Goal: Navigation & Orientation: Find specific page/section

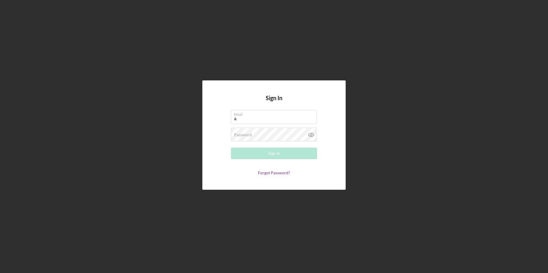
type input "[PERSON_NAME][EMAIL_ADDRESS][DOMAIN_NAME]"
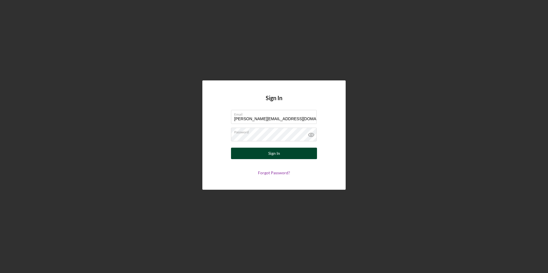
click at [277, 154] on div "Sign In" at bounding box center [274, 153] width 12 height 11
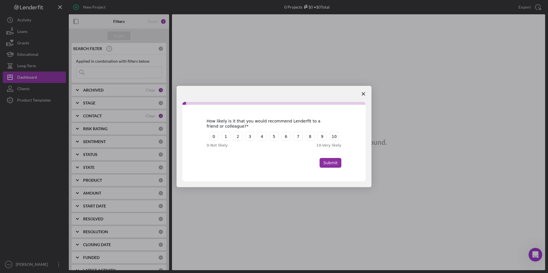
click at [362, 91] on span "Close survey" at bounding box center [363, 94] width 16 height 16
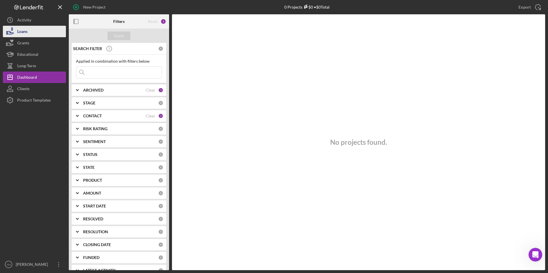
click at [30, 31] on button "Loans" at bounding box center [34, 31] width 63 height 11
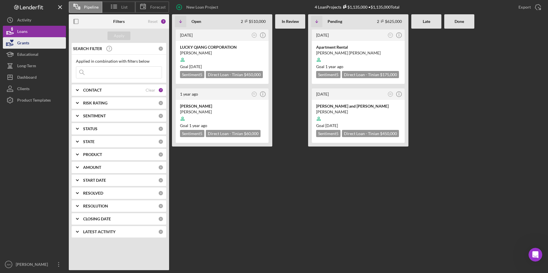
click at [28, 46] on div "Grants" at bounding box center [23, 43] width 12 height 13
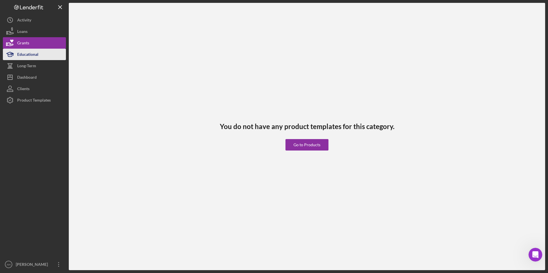
click at [32, 58] on div "Educational" at bounding box center [27, 55] width 21 height 13
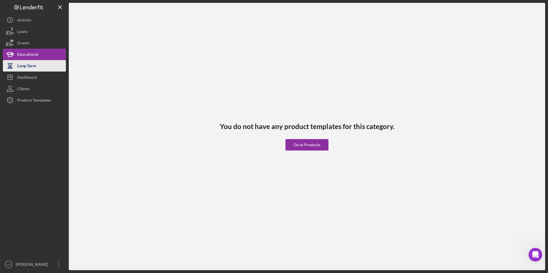
click at [32, 64] on div "Long-Term" at bounding box center [26, 66] width 19 height 13
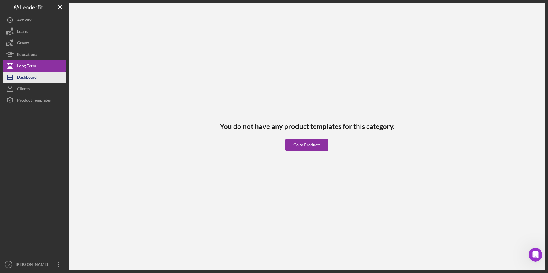
click at [32, 73] on div "Dashboard" at bounding box center [26, 78] width 19 height 13
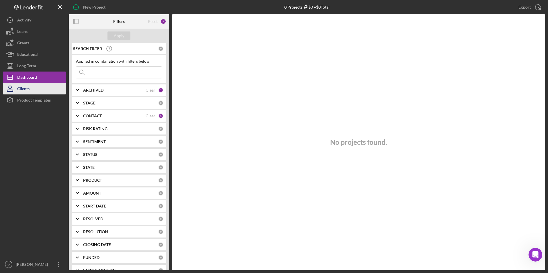
click at [22, 85] on div "Clients" at bounding box center [23, 89] width 12 height 13
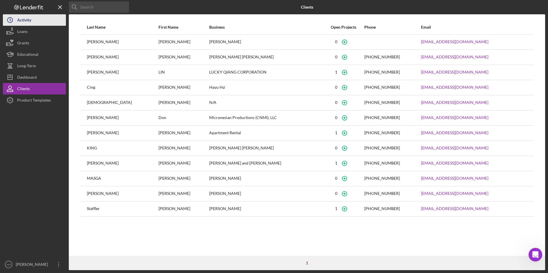
click at [42, 22] on button "Icon/History Activity" at bounding box center [34, 19] width 63 height 11
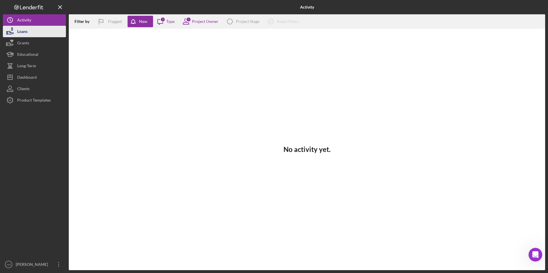
click at [43, 29] on button "Loans" at bounding box center [34, 31] width 63 height 11
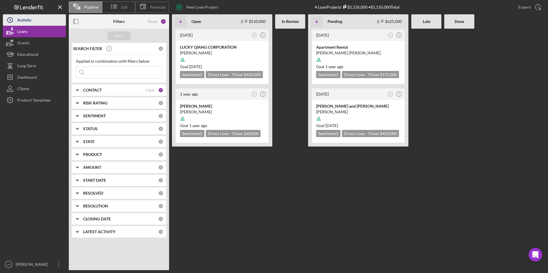
click at [32, 23] on button "Icon/History Activity" at bounding box center [34, 19] width 63 height 11
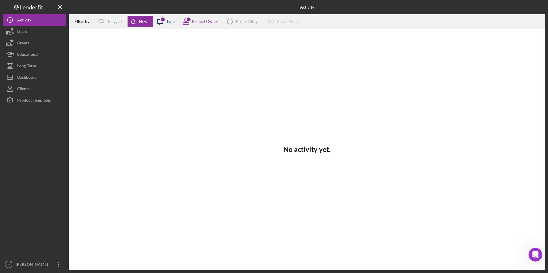
click at [172, 20] on div "Type" at bounding box center [170, 21] width 8 height 5
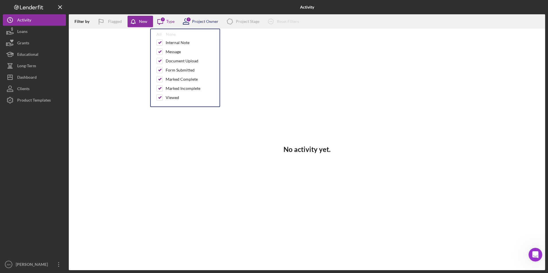
click at [186, 23] on icon at bounding box center [186, 21] width 14 height 14
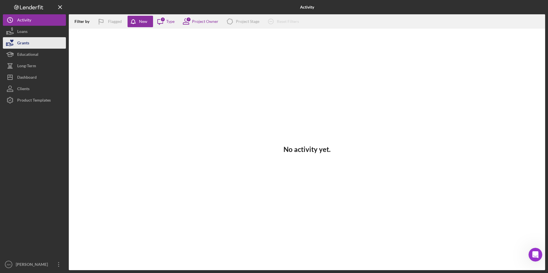
click at [45, 42] on button "Grants" at bounding box center [34, 42] width 63 height 11
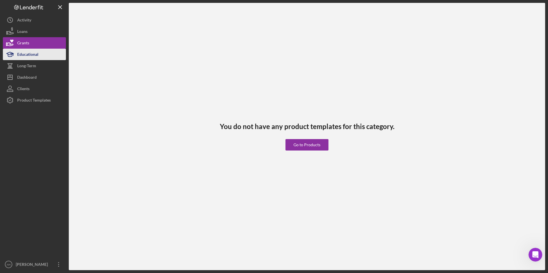
click at [34, 54] on div "Educational" at bounding box center [27, 55] width 21 height 13
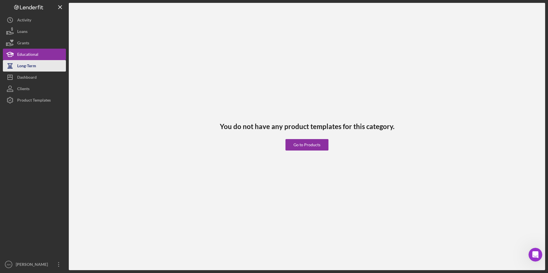
click at [30, 69] on div "Long-Term" at bounding box center [26, 66] width 19 height 13
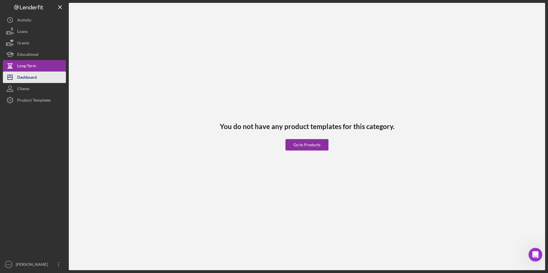
click at [28, 81] on div "Dashboard" at bounding box center [26, 78] width 19 height 13
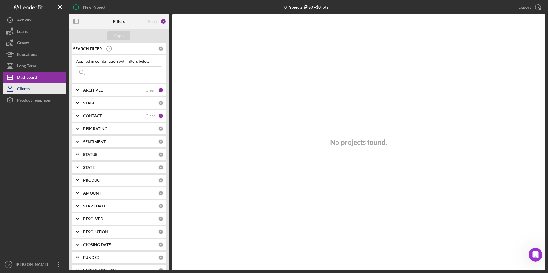
click at [27, 88] on div "Clients" at bounding box center [23, 89] width 12 height 13
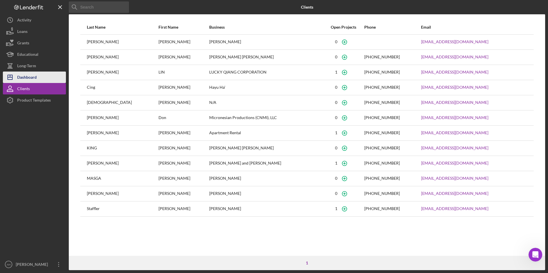
click at [30, 78] on div "Dashboard" at bounding box center [26, 78] width 19 height 13
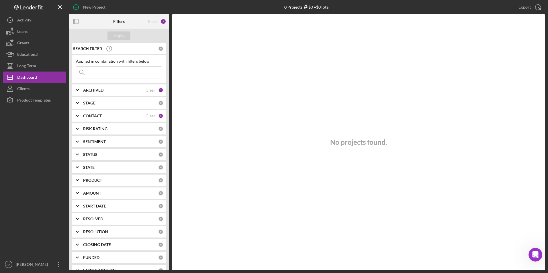
click at [97, 93] on div "ARCHIVED Clear 1" at bounding box center [123, 89] width 80 height 11
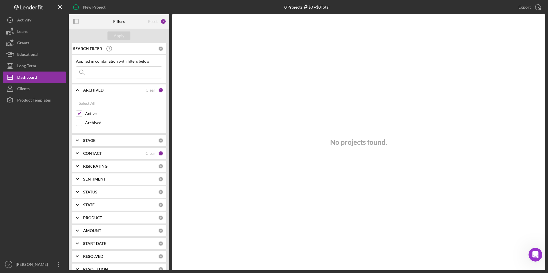
click at [96, 89] on b "ARCHIVED" at bounding box center [93, 90] width 20 height 5
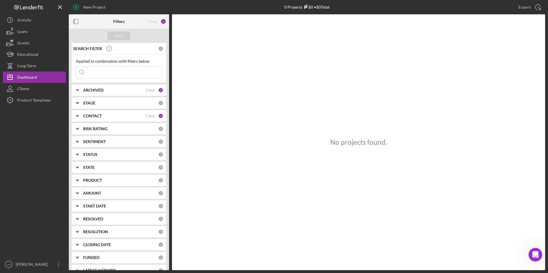
click at [82, 97] on icon "Icon/Expander" at bounding box center [77, 103] width 14 height 14
click at [84, 102] on icon "Icon/Expander" at bounding box center [77, 103] width 14 height 14
click at [110, 128] on div "RISK RATING" at bounding box center [120, 129] width 75 height 5
click at [107, 114] on div "CONTACT" at bounding box center [114, 116] width 62 height 5
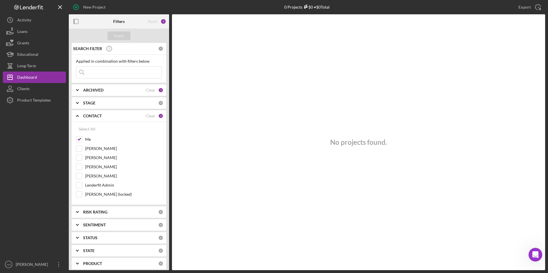
click at [107, 114] on div "CONTACT" at bounding box center [114, 116] width 62 height 5
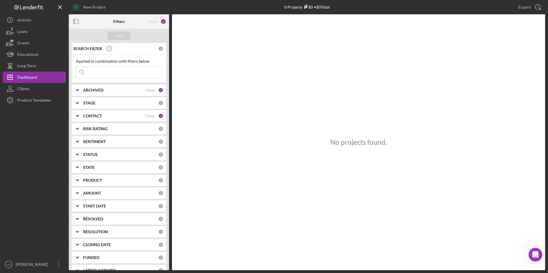
click at [89, 116] on b "CONTACT" at bounding box center [92, 116] width 19 height 5
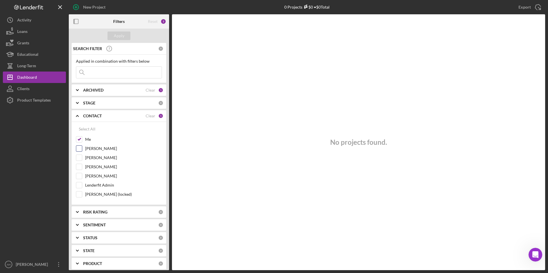
click at [78, 150] on input "[PERSON_NAME]" at bounding box center [79, 149] width 6 height 6
checkbox input "true"
click at [78, 159] on input "[PERSON_NAME]" at bounding box center [79, 158] width 6 height 6
checkbox input "true"
click at [79, 165] on input "[PERSON_NAME]" at bounding box center [79, 167] width 6 height 6
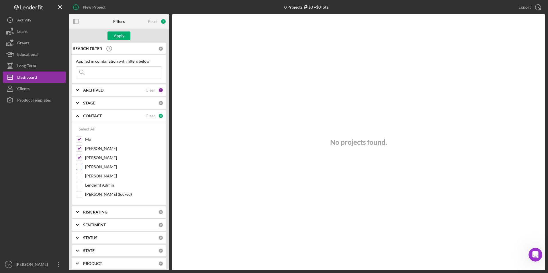
checkbox input "true"
click at [79, 176] on input "[PERSON_NAME]" at bounding box center [79, 176] width 6 height 6
checkbox input "true"
click at [76, 188] on input "Lenderfit Admin" at bounding box center [79, 185] width 6 height 6
checkbox input "true"
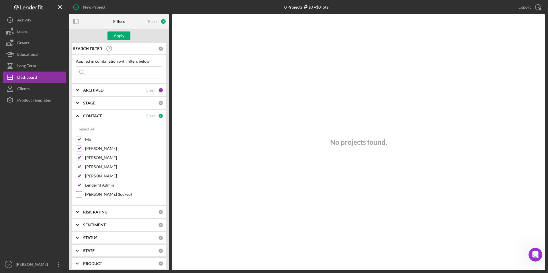
click at [79, 196] on input "[PERSON_NAME] (locked)" at bounding box center [79, 195] width 6 height 6
click at [78, 193] on input "[PERSON_NAME] (locked)" at bounding box center [79, 195] width 6 height 6
checkbox input "false"
click at [78, 188] on input "Lenderfit Admin" at bounding box center [79, 185] width 6 height 6
checkbox input "false"
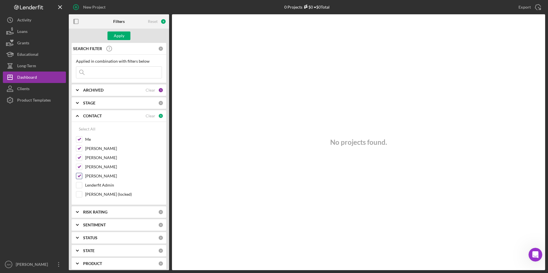
click at [78, 177] on input "[PERSON_NAME]" at bounding box center [79, 176] width 6 height 6
checkbox input "false"
click at [78, 164] on input "[PERSON_NAME]" at bounding box center [79, 167] width 6 height 6
checkbox input "false"
click at [78, 157] on input "[PERSON_NAME]" at bounding box center [79, 158] width 6 height 6
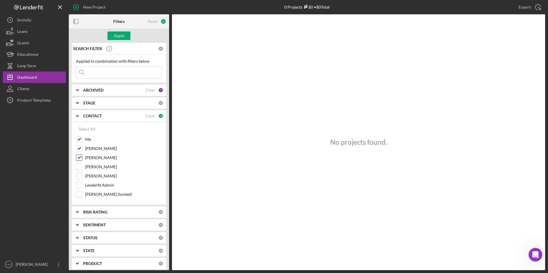
checkbox input "false"
click at [79, 148] on input "[PERSON_NAME]" at bounding box center [79, 149] width 6 height 6
checkbox input "false"
click at [87, 115] on b "CONTACT" at bounding box center [92, 116] width 19 height 5
